Goal: Find specific page/section: Find specific page/section

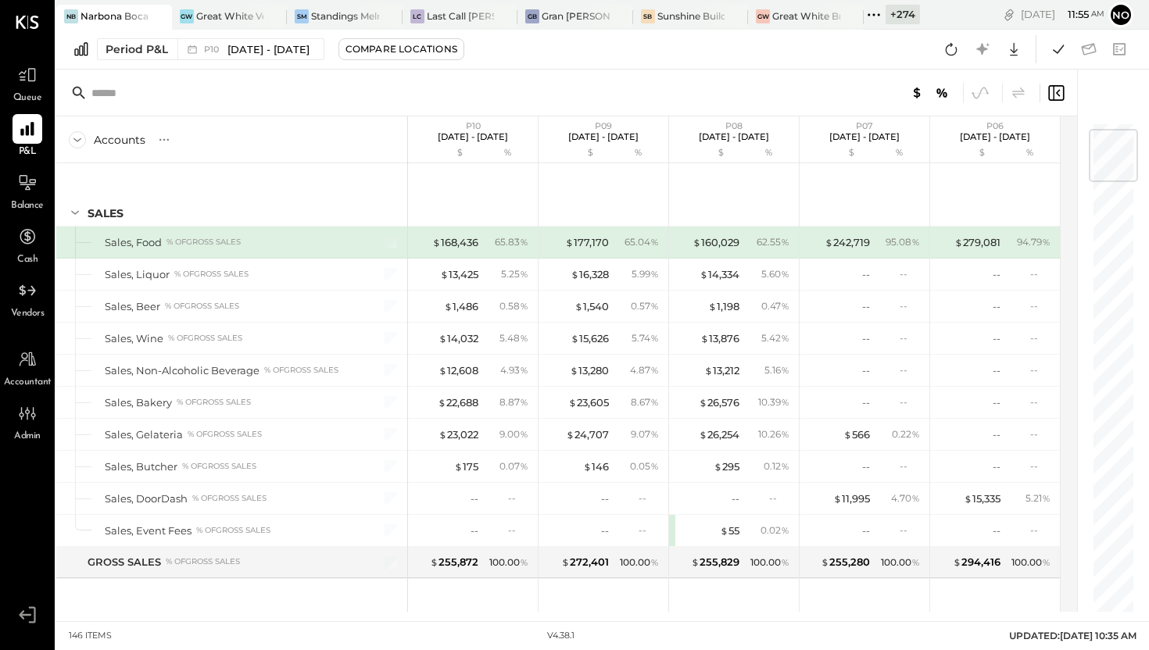
scroll to position [64, 0]
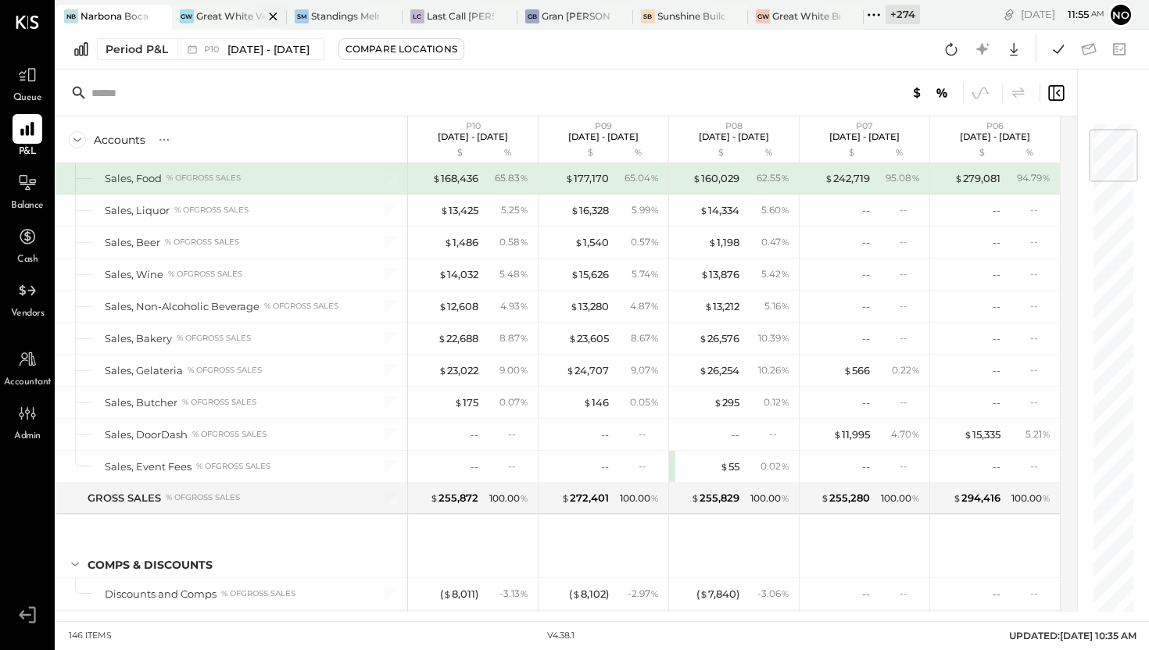
click at [216, 12] on div "Great White Venice" at bounding box center [230, 15] width 68 height 13
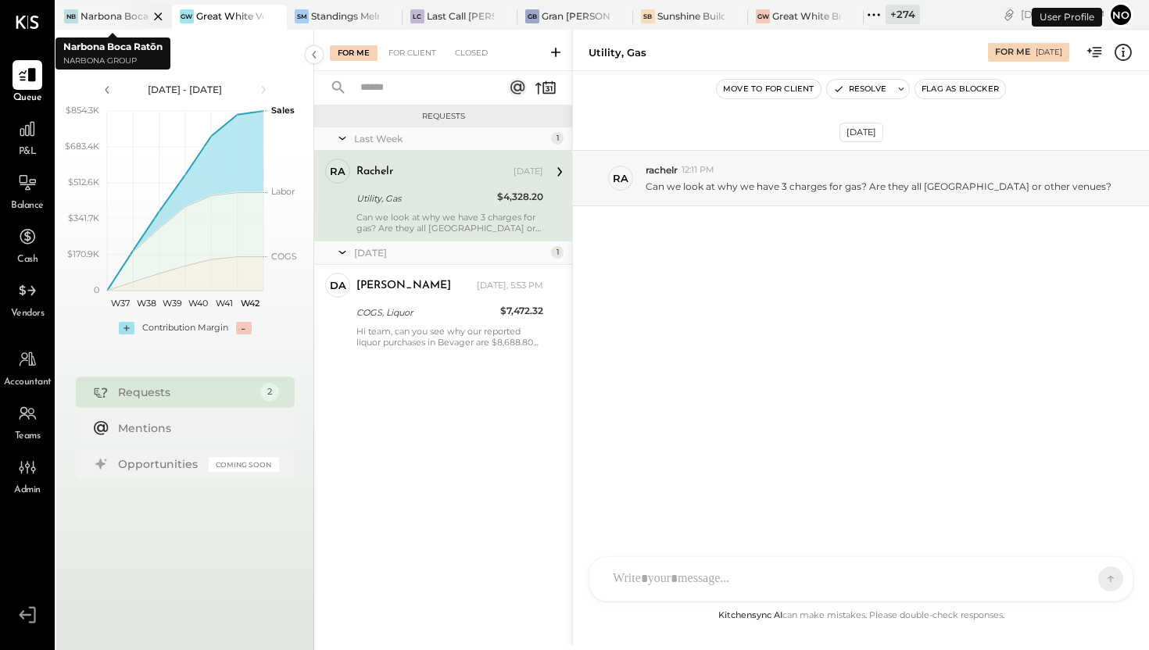
click at [156, 15] on icon at bounding box center [159, 16] width 20 height 19
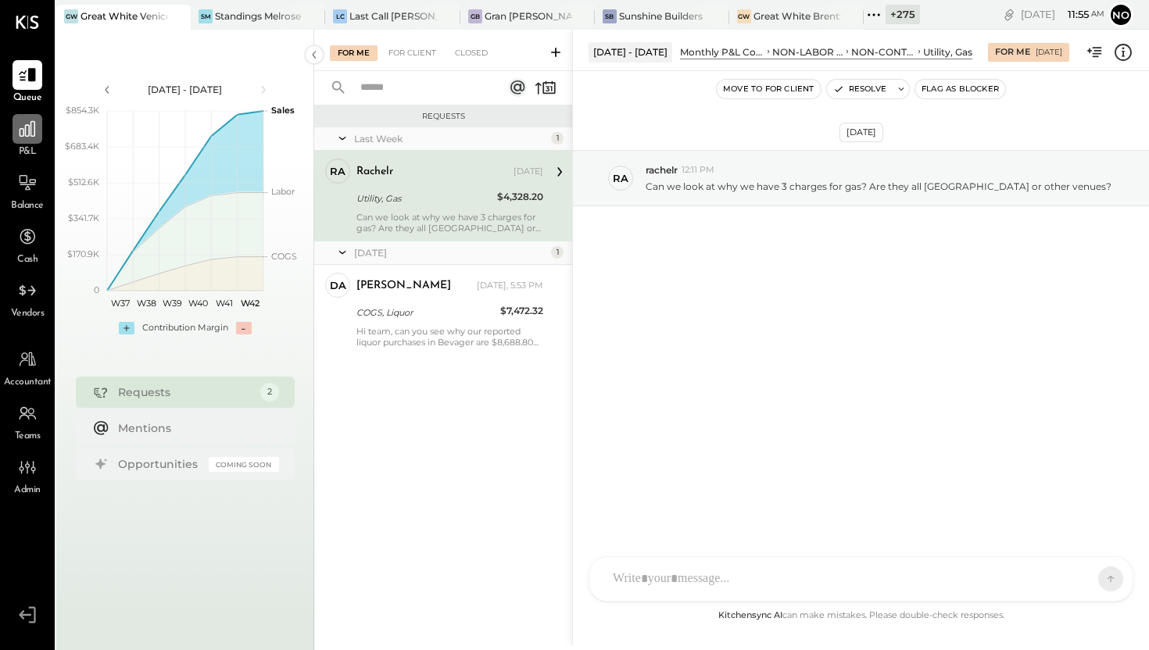
click at [22, 139] on div at bounding box center [28, 129] width 30 height 30
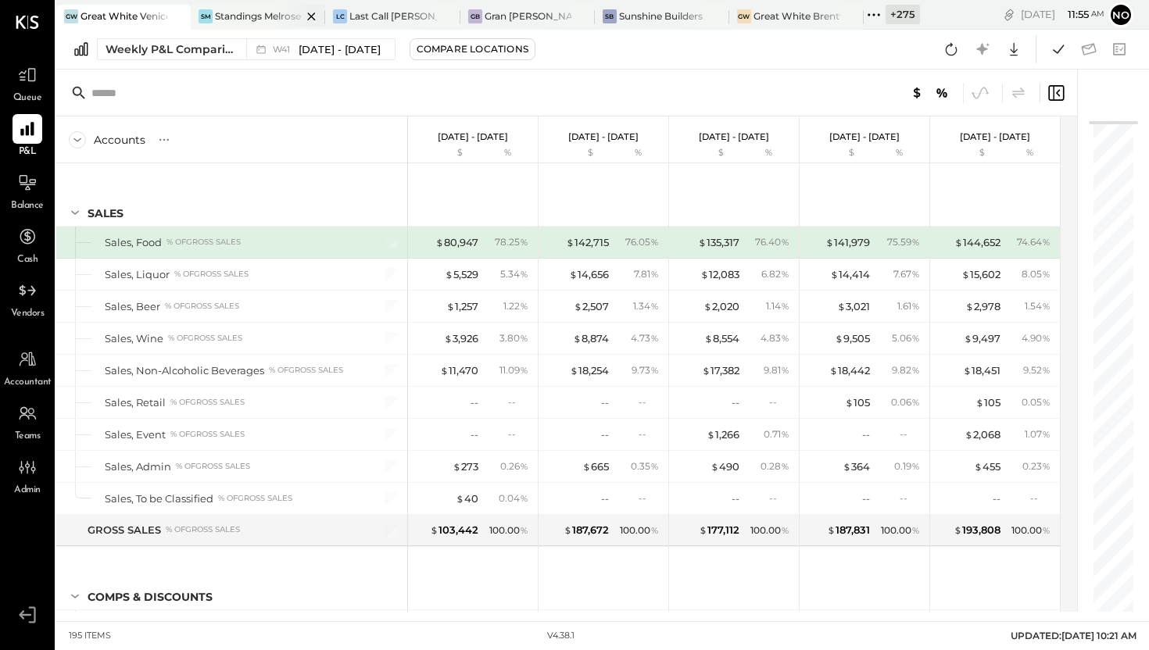
click at [310, 16] on icon at bounding box center [312, 16] width 20 height 19
click at [27, 85] on div at bounding box center [28, 75] width 30 height 30
